Goal: Information Seeking & Learning: Learn about a topic

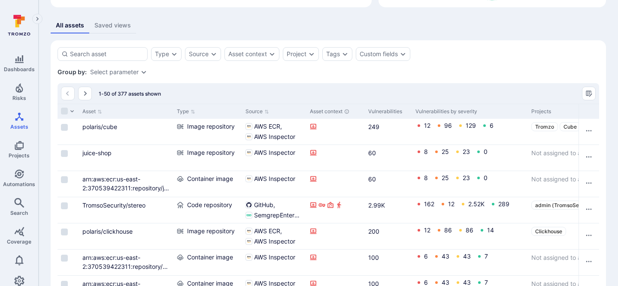
scroll to position [192, 0]
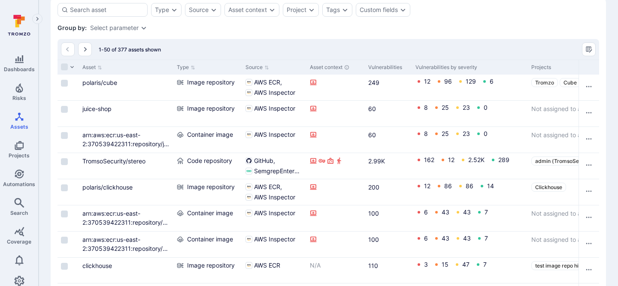
click at [219, 30] on div "Group by: Select parameter" at bounding box center [329, 28] width 542 height 9
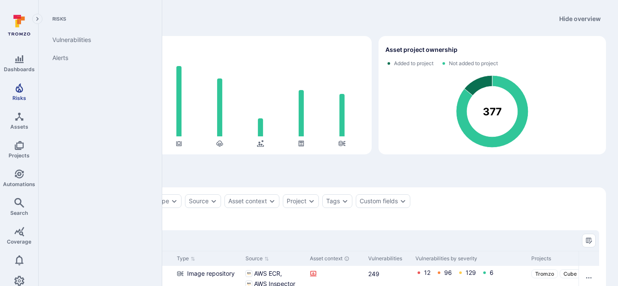
click at [23, 91] on icon "Risks" at bounding box center [19, 88] width 10 height 10
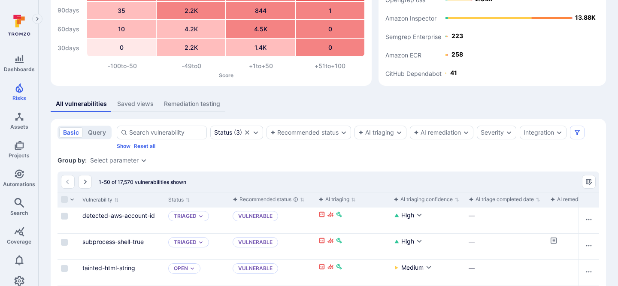
scroll to position [84, 0]
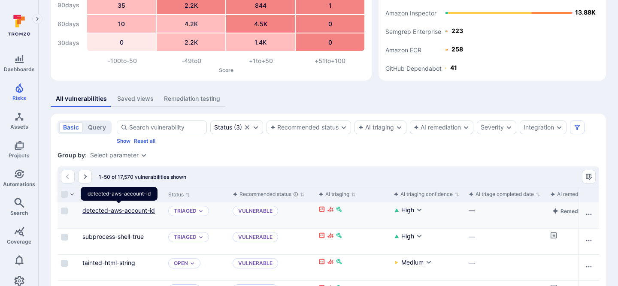
click at [117, 211] on link "detected-aws-account-id" at bounding box center [118, 210] width 73 height 7
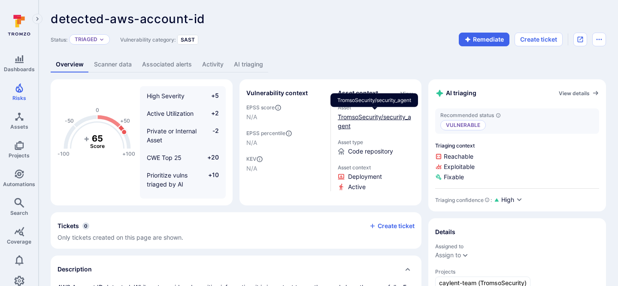
click at [355, 116] on link "TromsoSecurity/security_agent" at bounding box center [374, 121] width 73 height 16
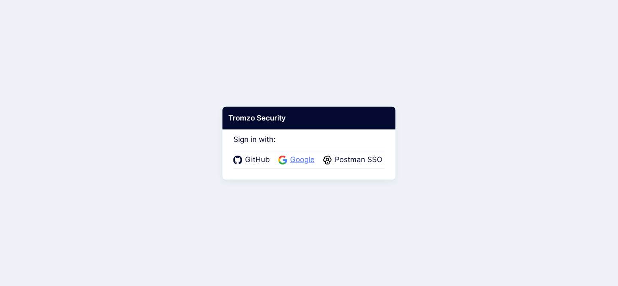
click at [299, 163] on span "Google" at bounding box center [303, 160] width 30 height 11
